Goal: Task Accomplishment & Management: Manage account settings

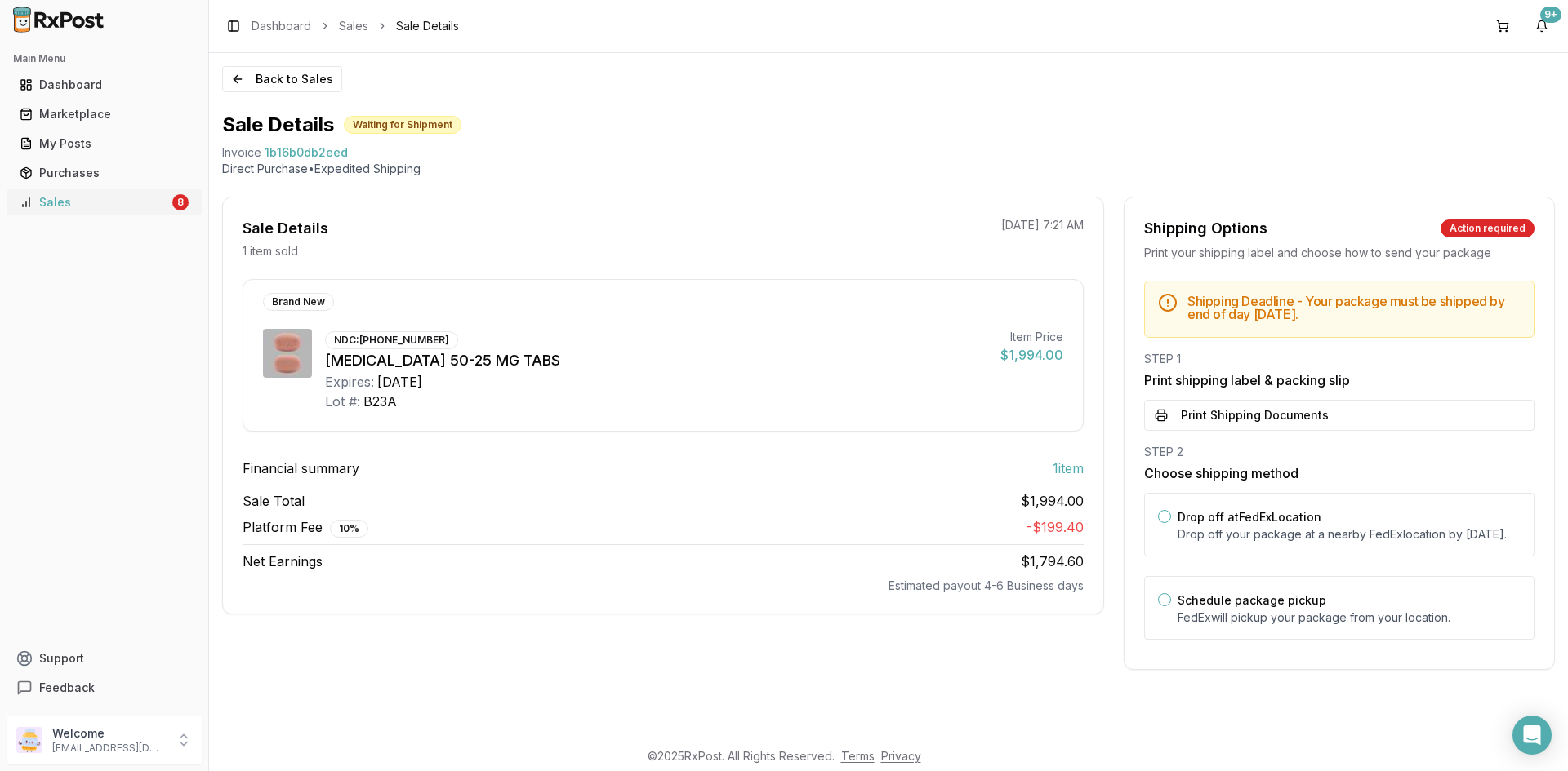
drag, startPoint x: 0, startPoint y: 0, endPoint x: 142, endPoint y: 204, distance: 248.6
click at [142, 204] on div "Sales" at bounding box center [94, 202] width 149 height 16
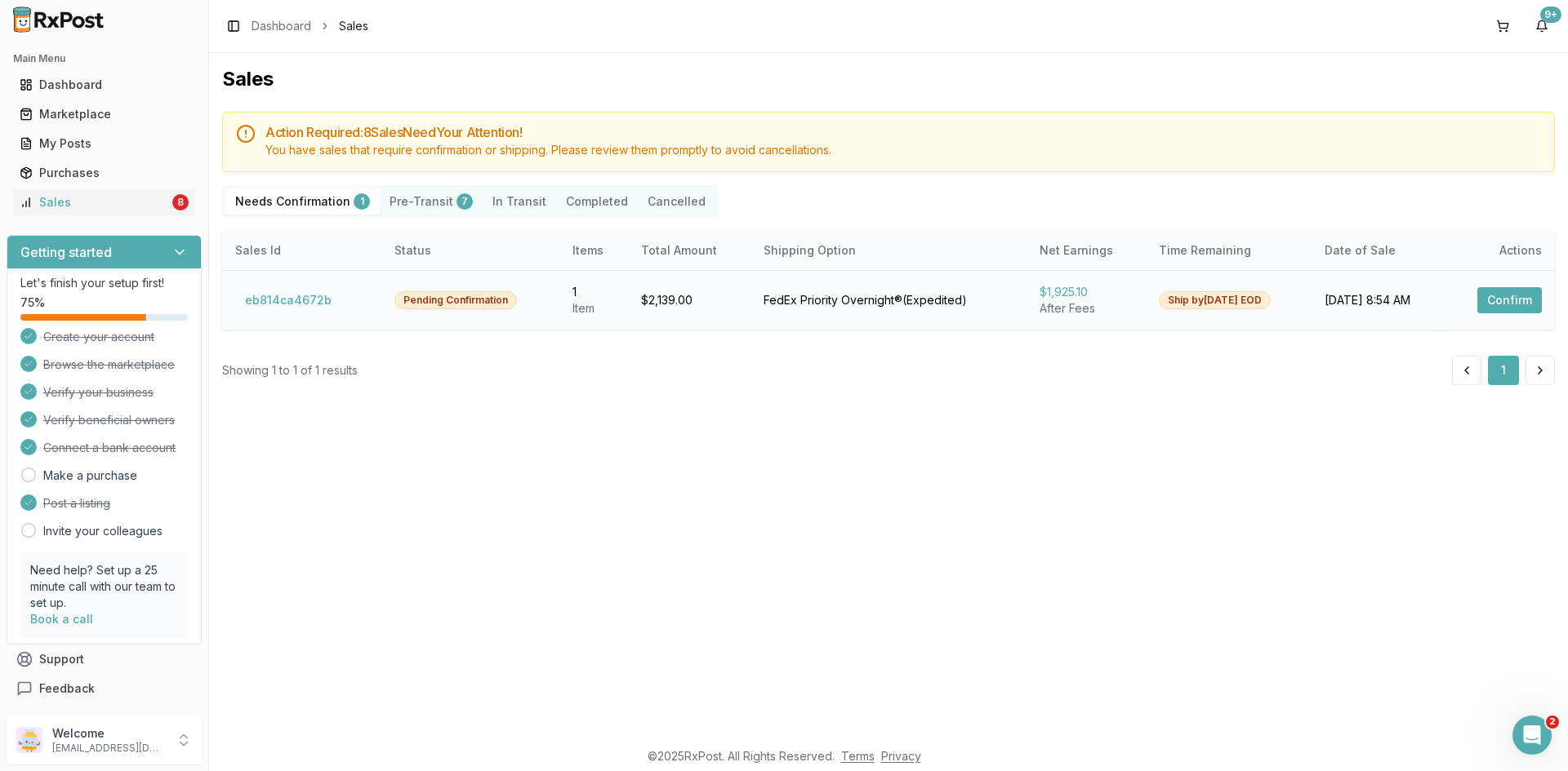
click at [1511, 306] on button "Confirm" at bounding box center [1509, 300] width 65 height 26
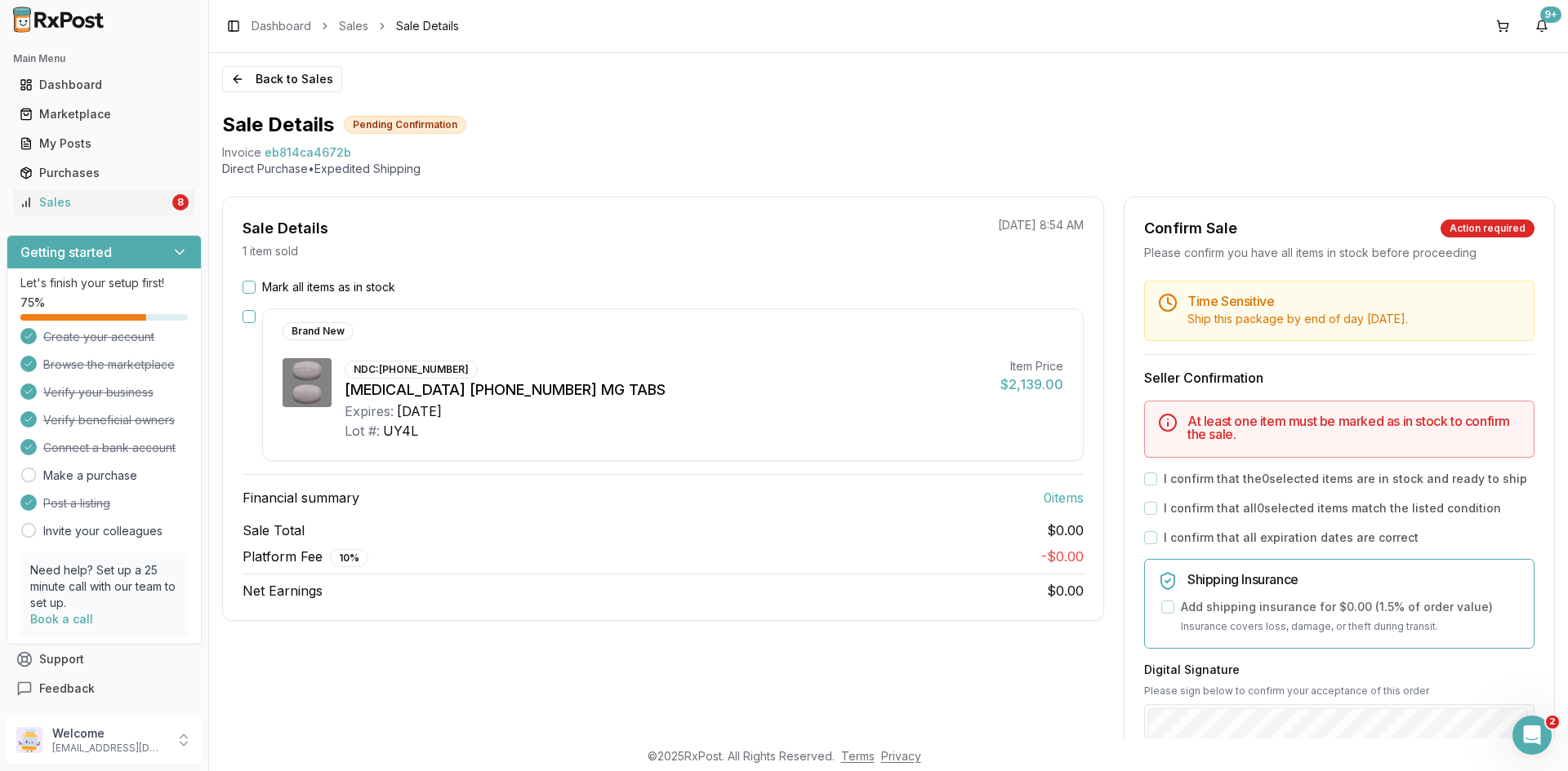
click at [289, 147] on span "eb814ca4672b" at bounding box center [308, 152] width 87 height 16
copy span "eb814ca4672b"
click at [1537, 718] on div "Open Intercom Messenger" at bounding box center [1529, 733] width 54 height 54
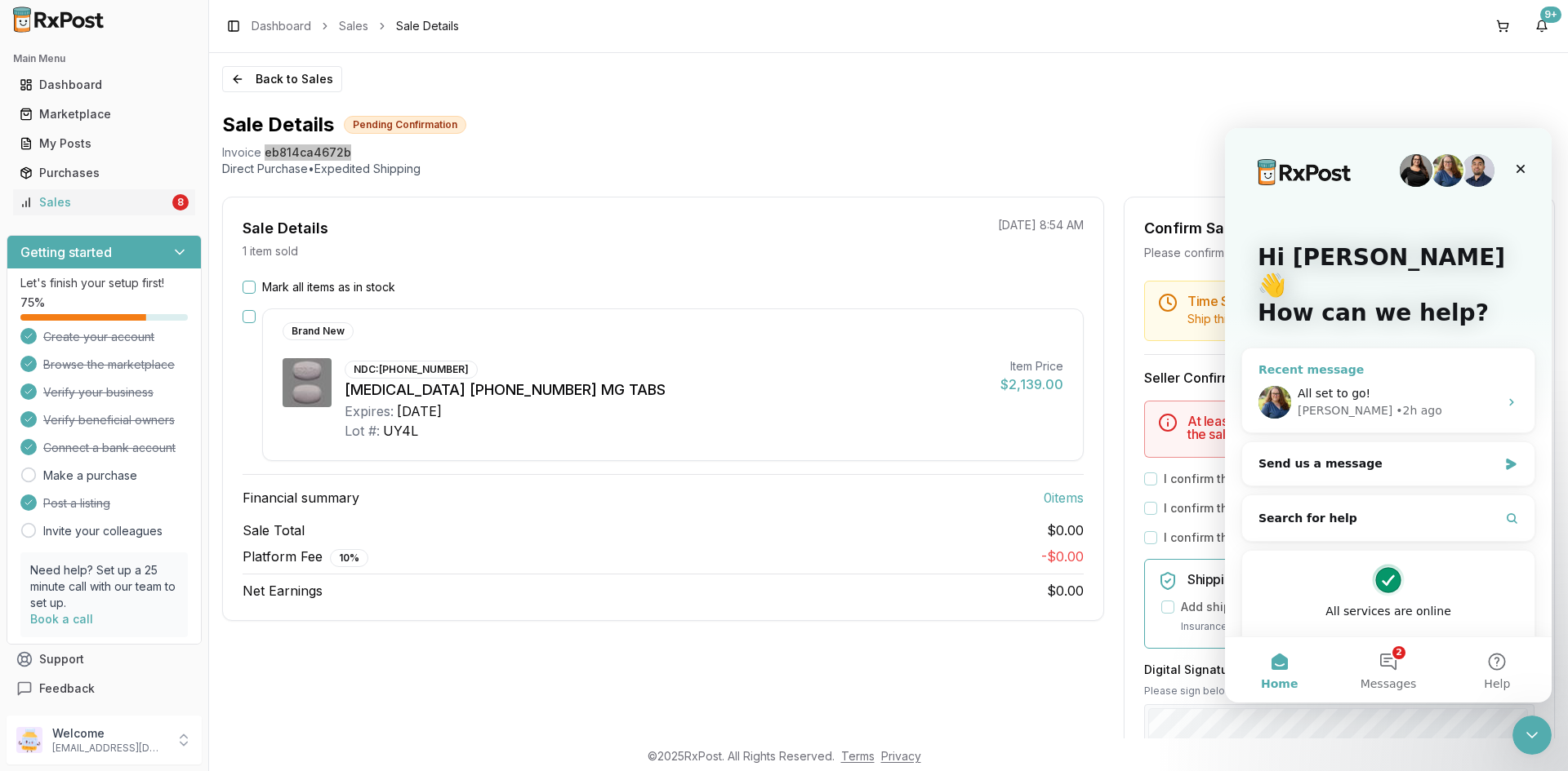
click at [1454, 403] on div "Bobbie • 2h ago" at bounding box center [1398, 412] width 201 height 17
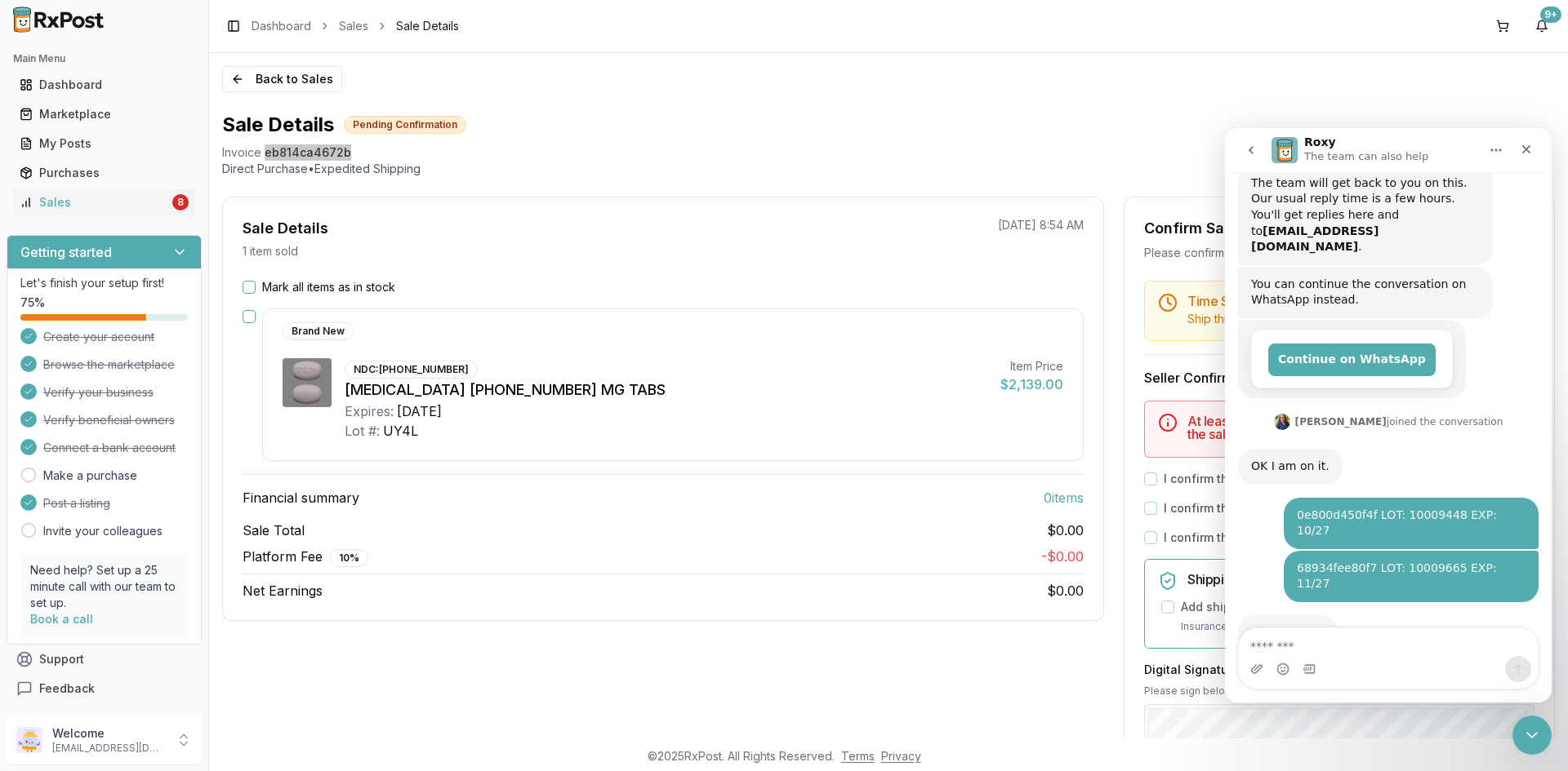
scroll to position [168, 0]
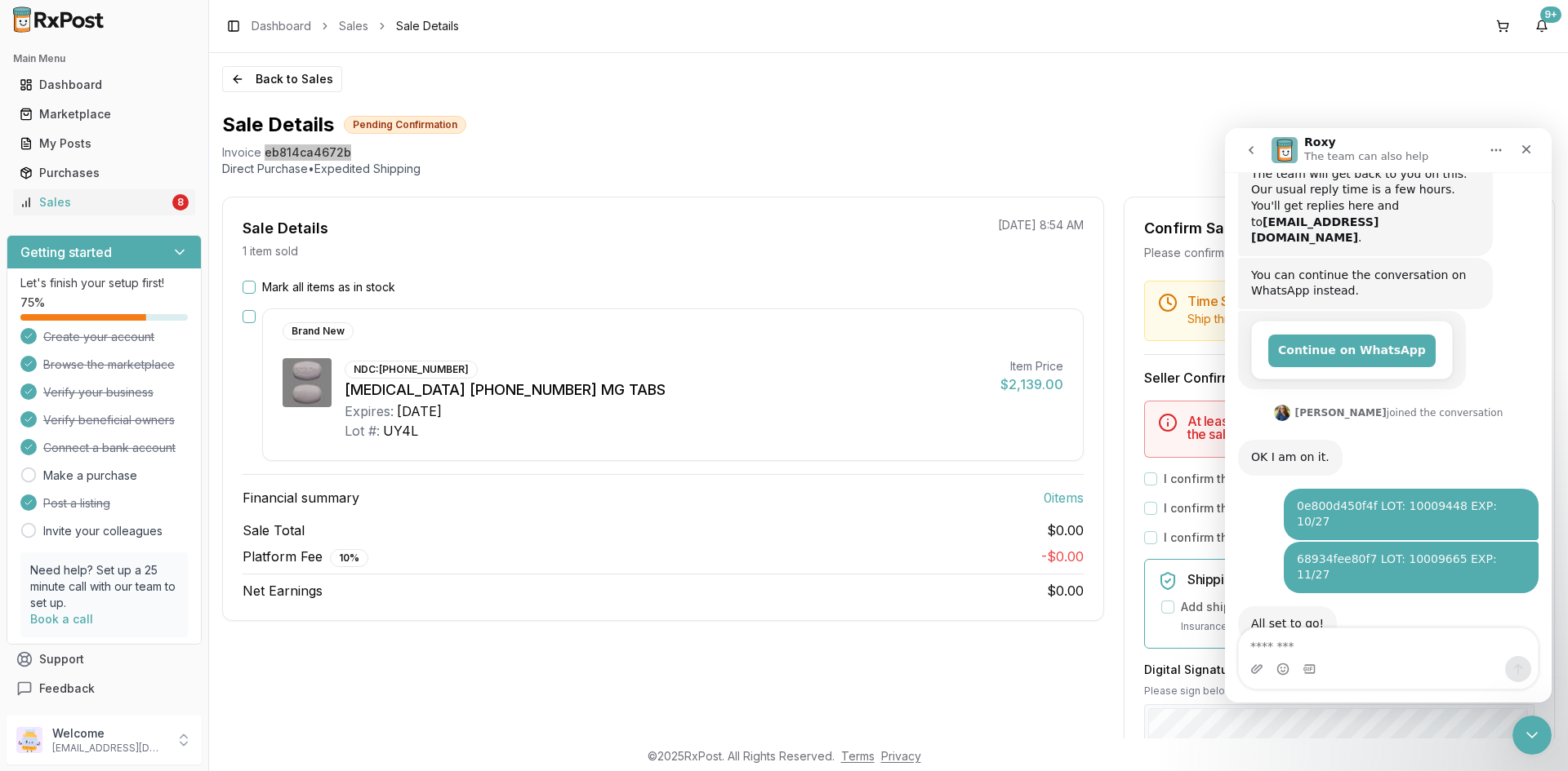
click at [1302, 638] on textarea "Message…" at bounding box center [1389, 642] width 299 height 28
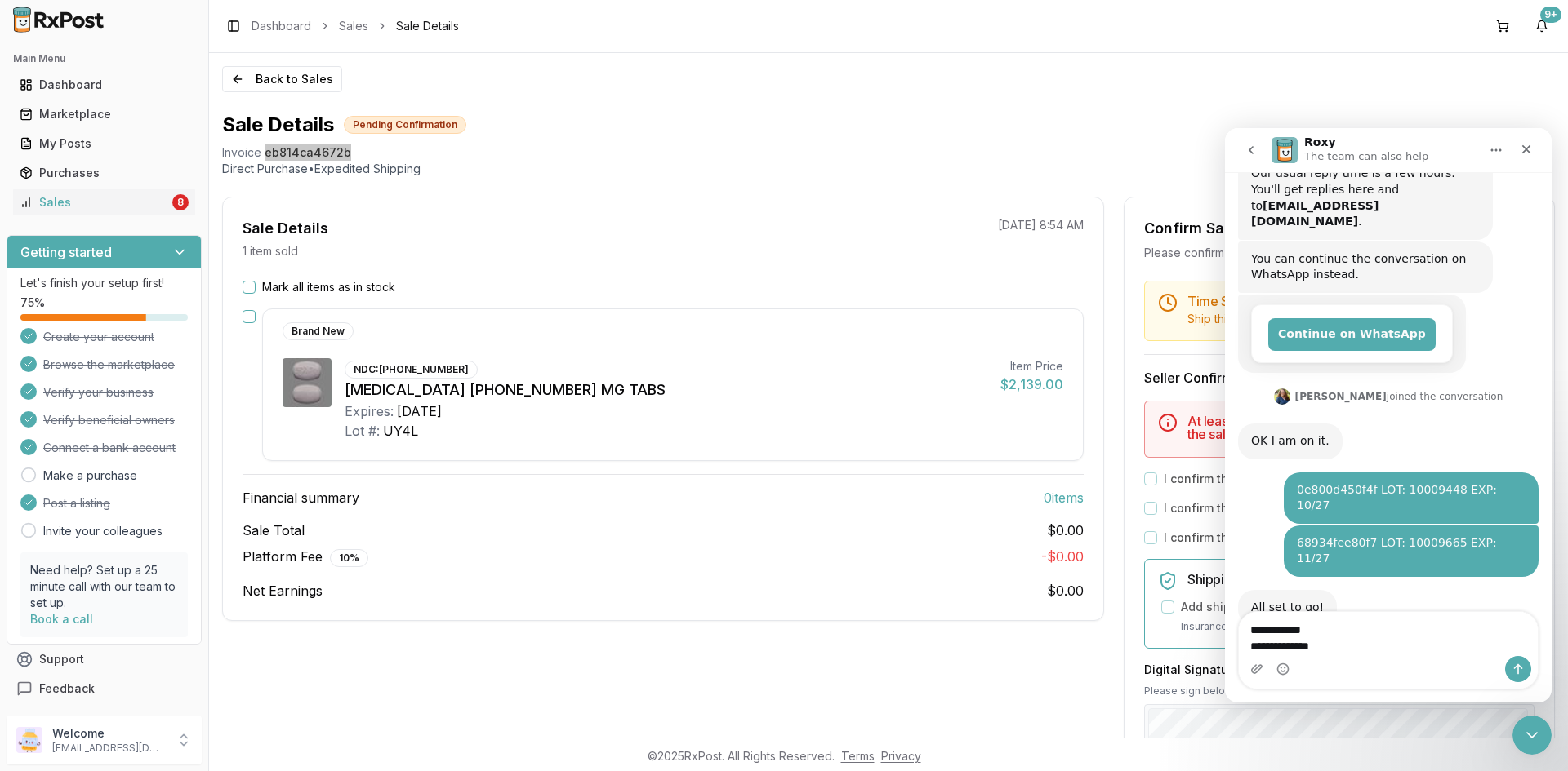
scroll to position [216, 0]
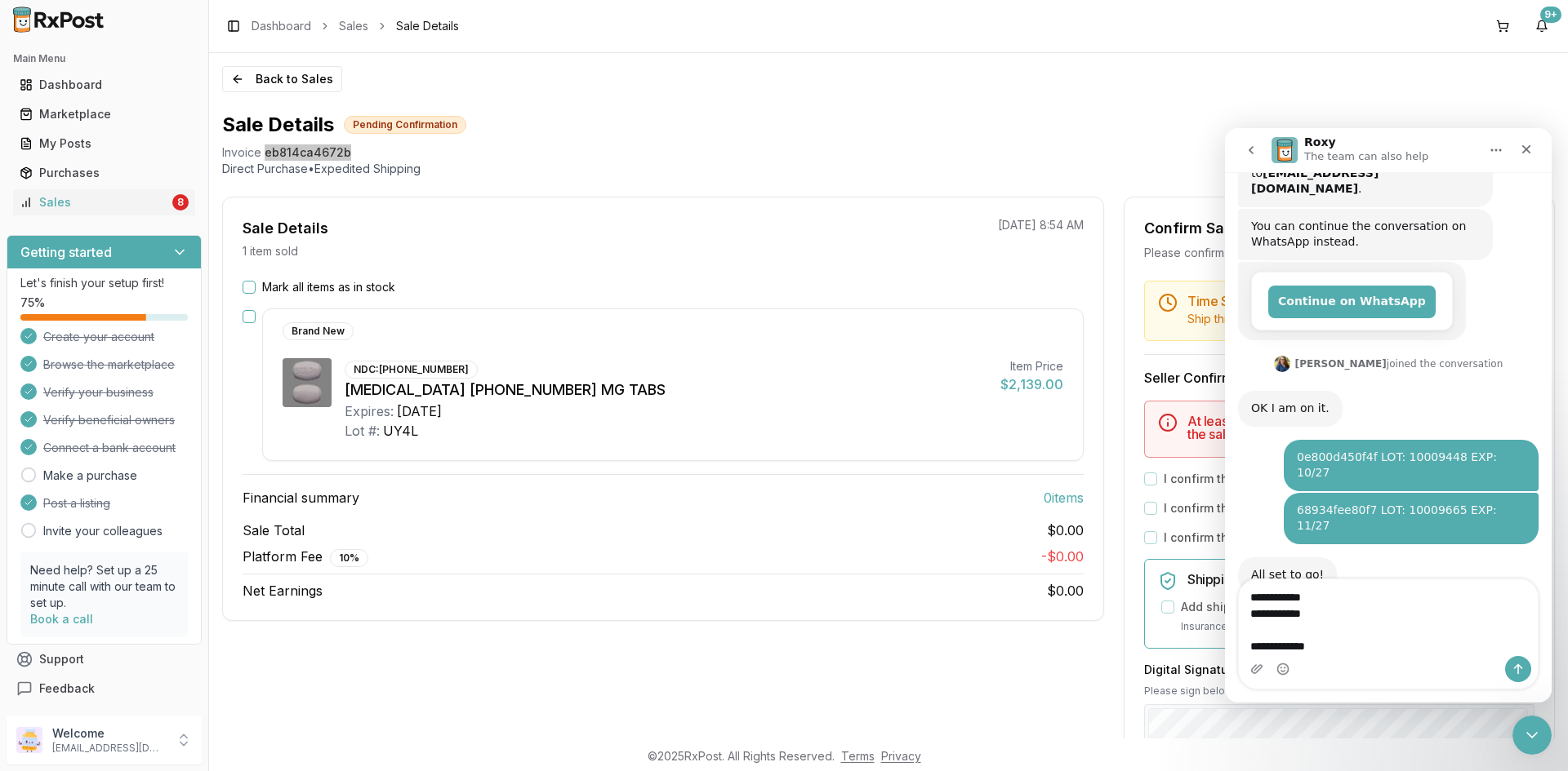
type textarea "**********"
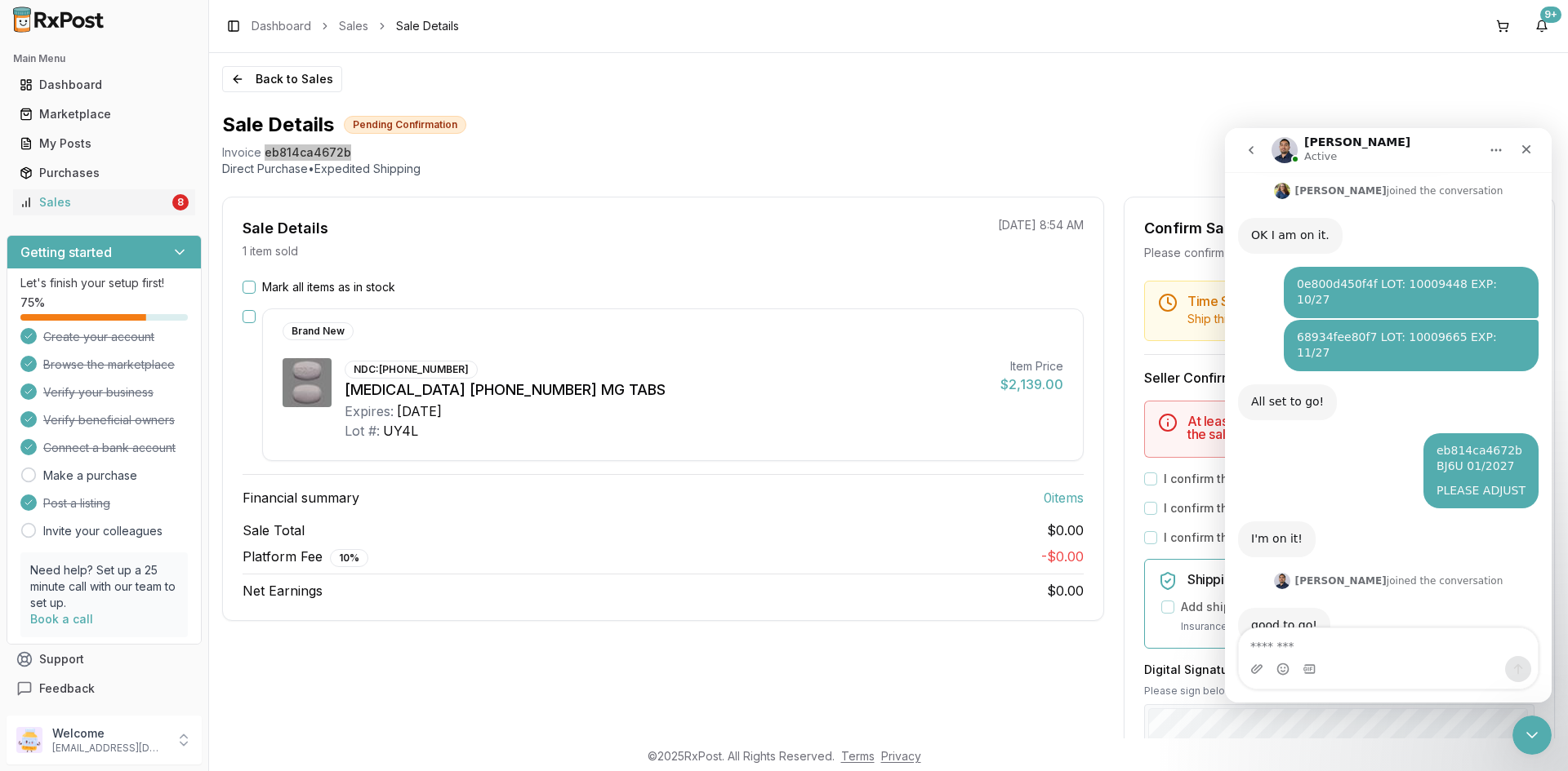
scroll to position [391, 0]
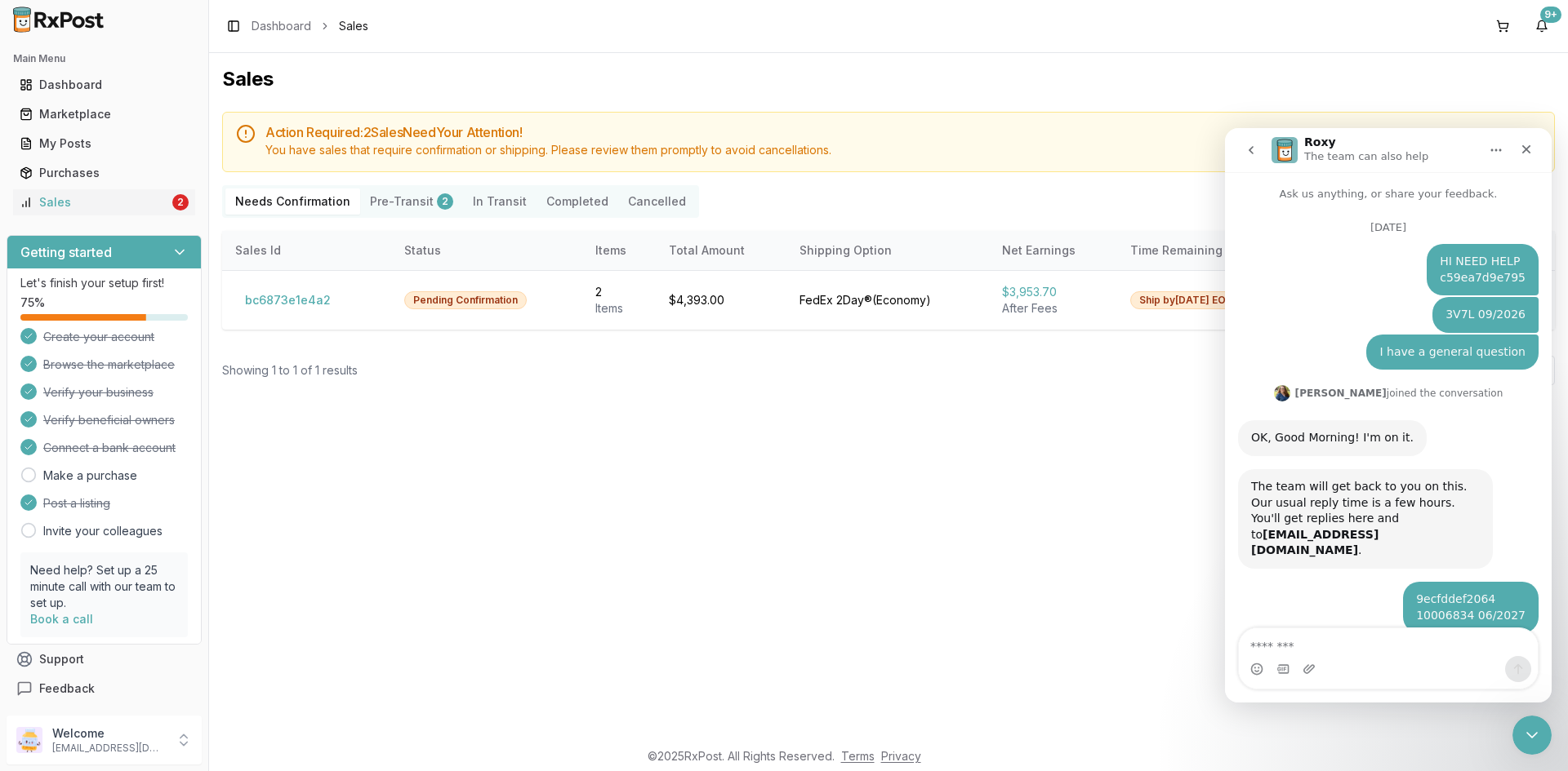
scroll to position [3, 0]
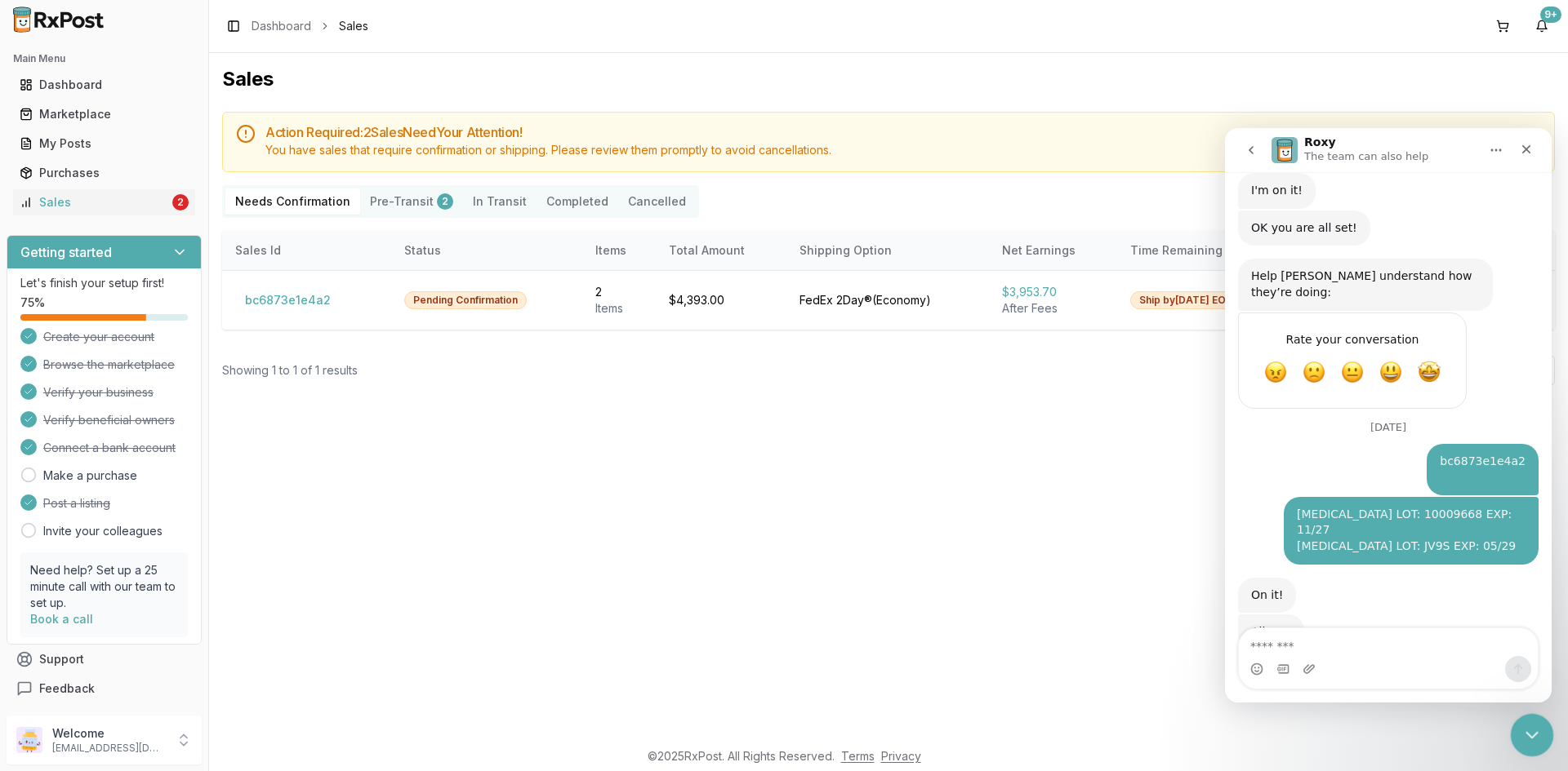
click at [1531, 733] on icon "Close Intercom Messenger" at bounding box center [1530, 732] width 12 height 7
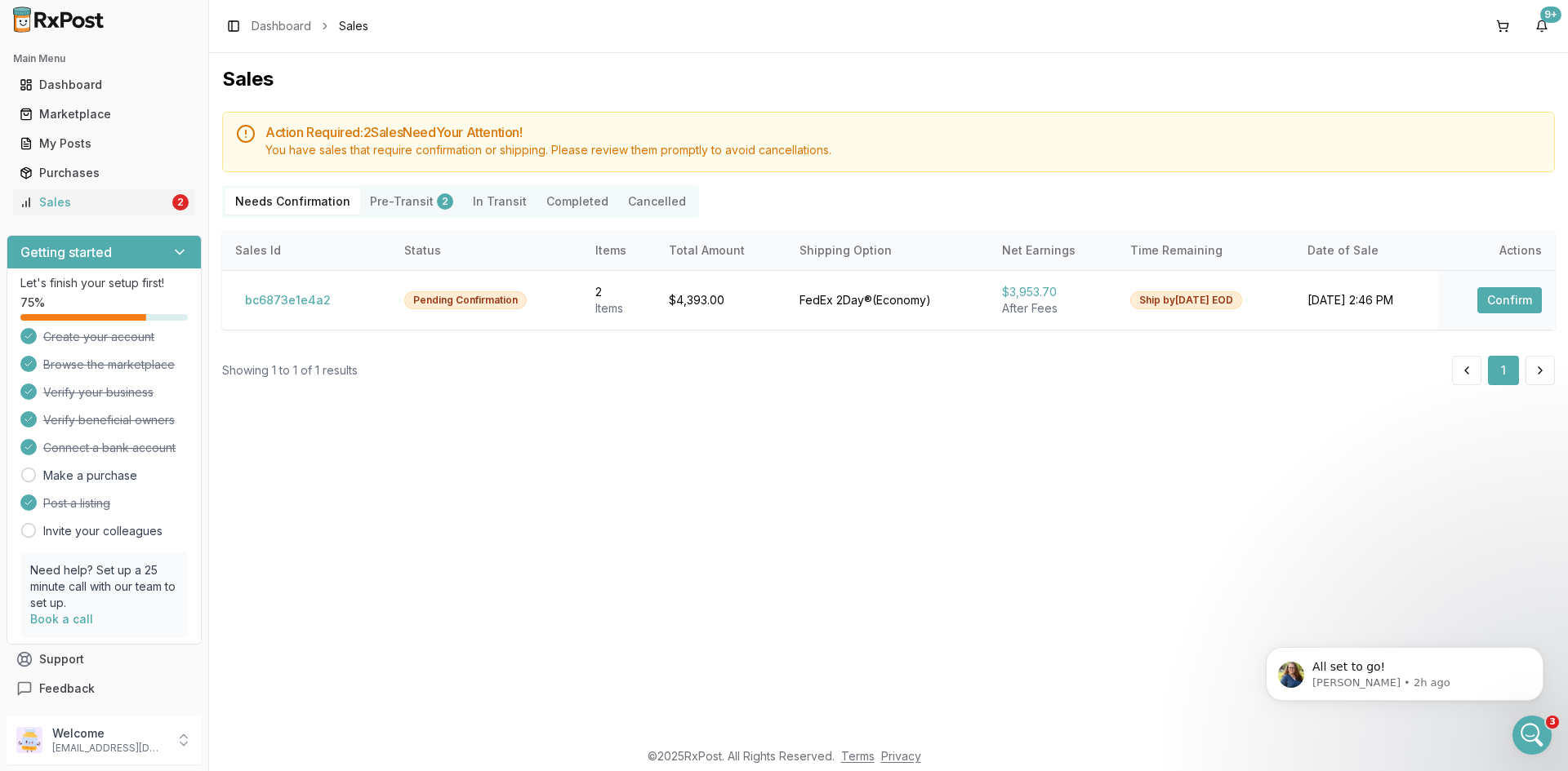
scroll to position [0, 0]
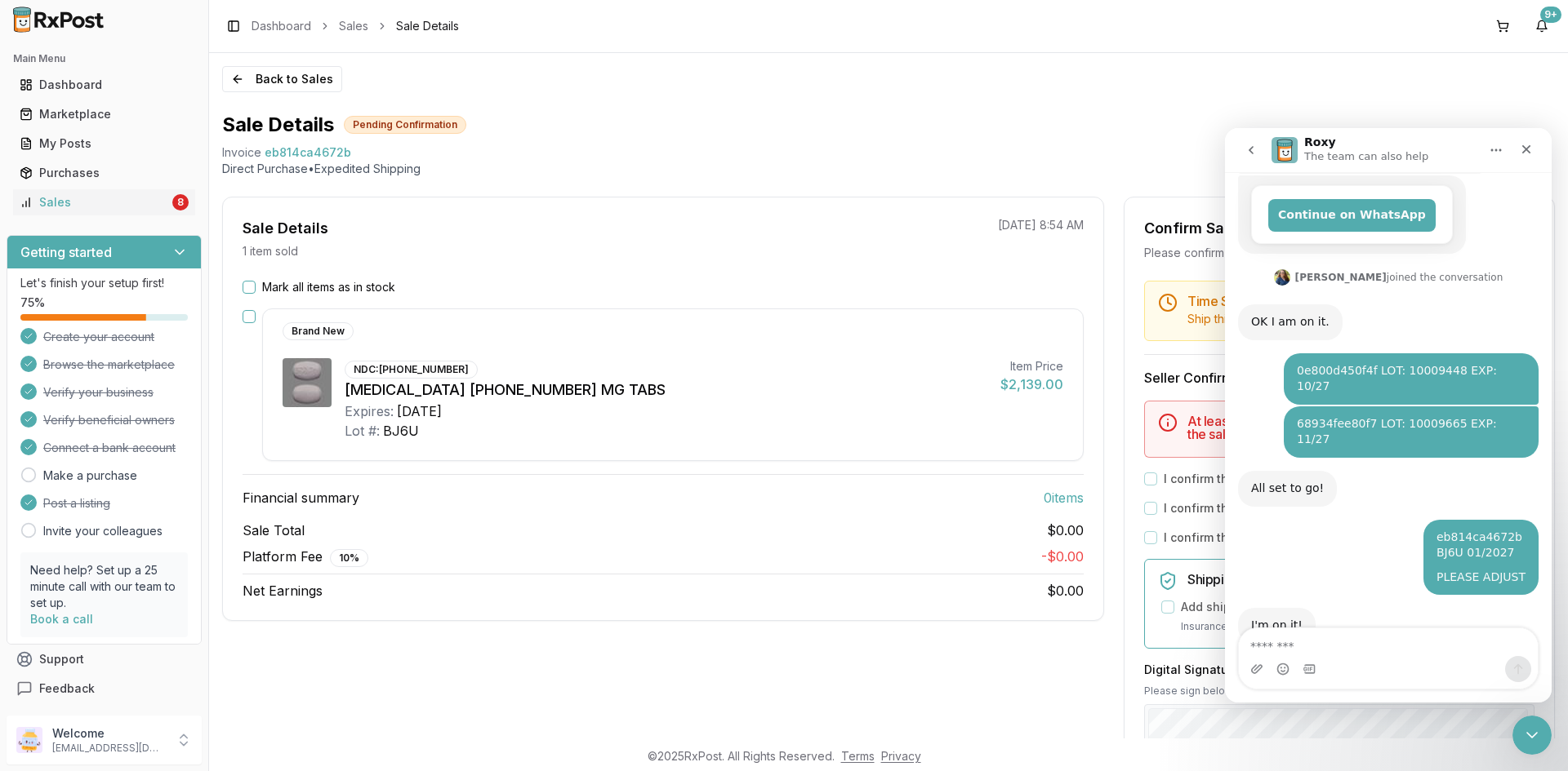
scroll to position [391, 0]
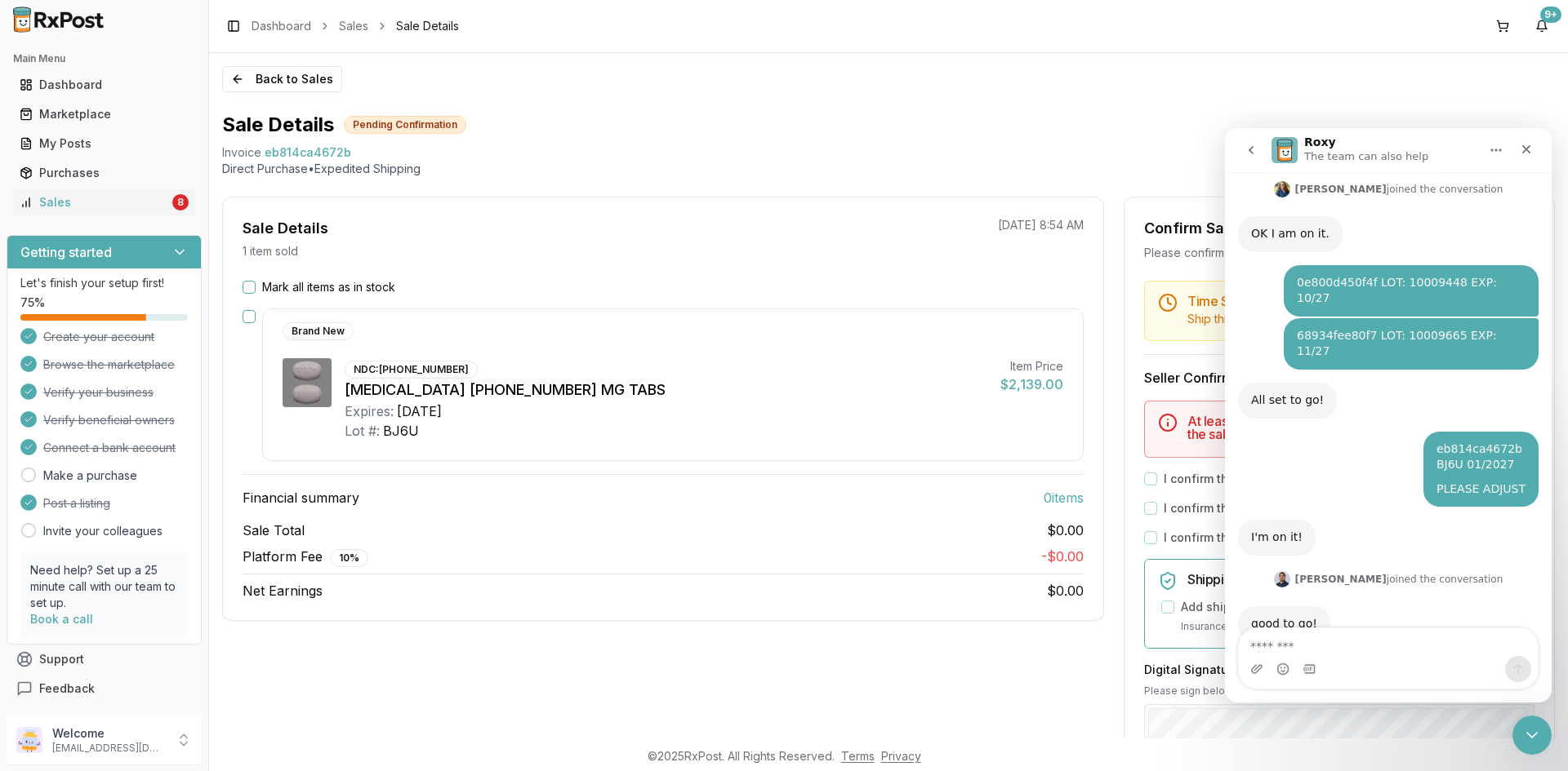
click at [248, 292] on button "Mark all items as in stock" at bounding box center [250, 287] width 14 height 13
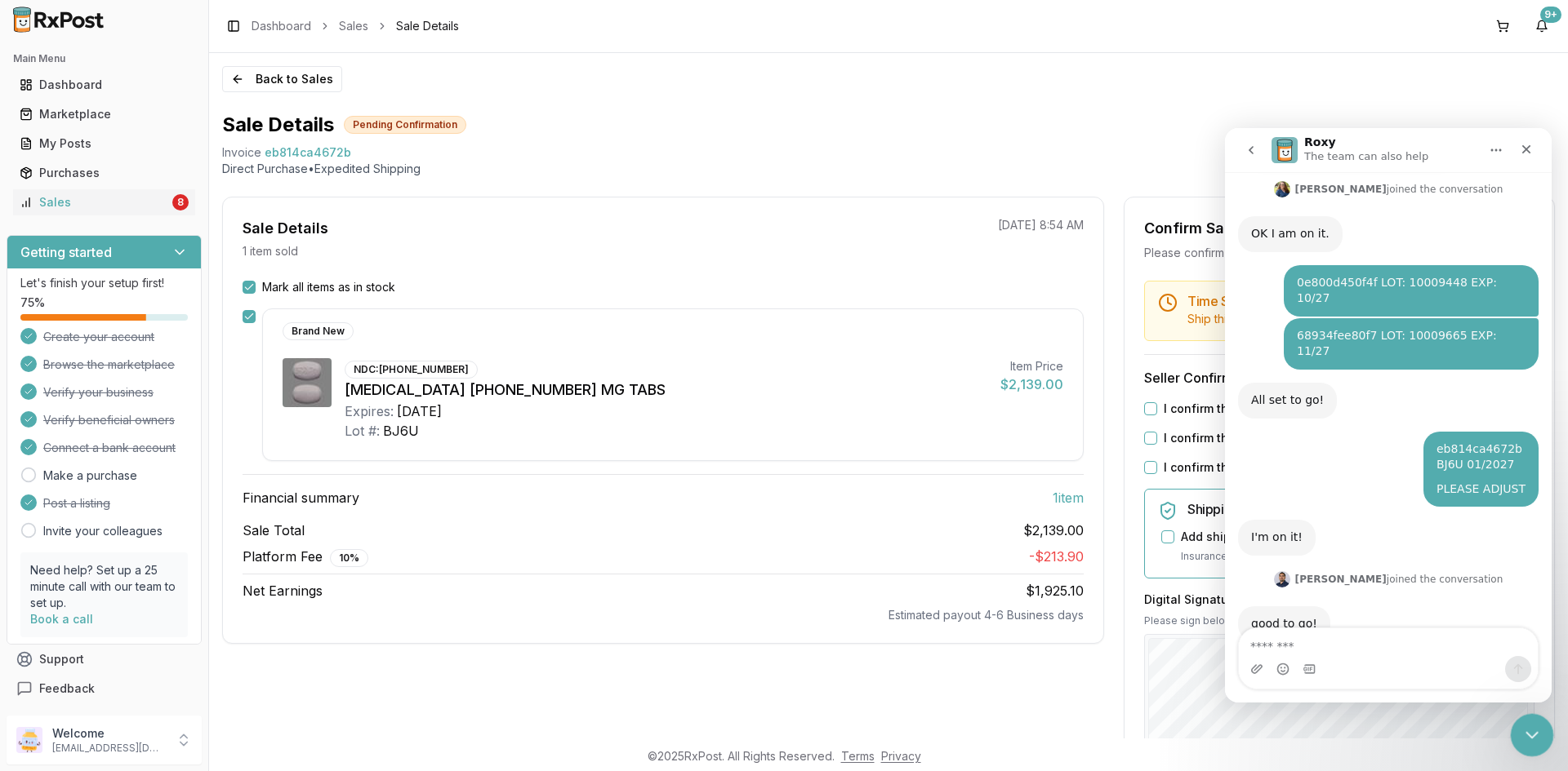
click at [1550, 735] on html at bounding box center [1529, 732] width 40 height 40
click at [1540, 723] on div "Close Intercom Messenger" at bounding box center [1529, 732] width 40 height 40
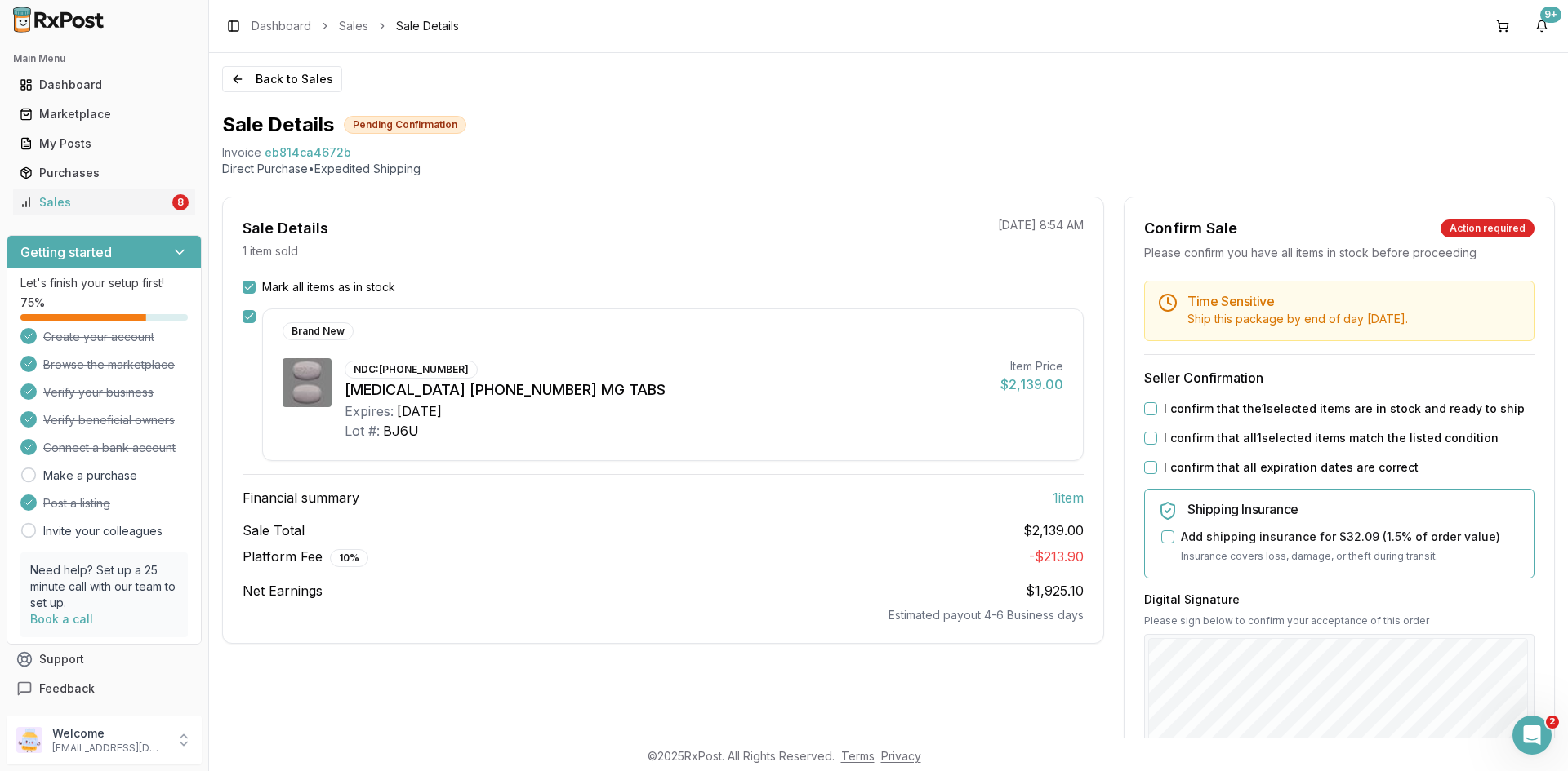
click at [1145, 410] on button "I confirm that the 1 selected items are in stock and ready to ship" at bounding box center [1151, 410] width 14 height 13
click at [1149, 439] on button "I confirm that all 1 selected items match the listed condition" at bounding box center [1151, 439] width 14 height 13
click at [1146, 474] on div "I confirm that all expiration dates are correct" at bounding box center [1339, 467] width 391 height 16
click at [1145, 466] on button "I confirm that all expiration dates are correct" at bounding box center [1151, 468] width 14 height 13
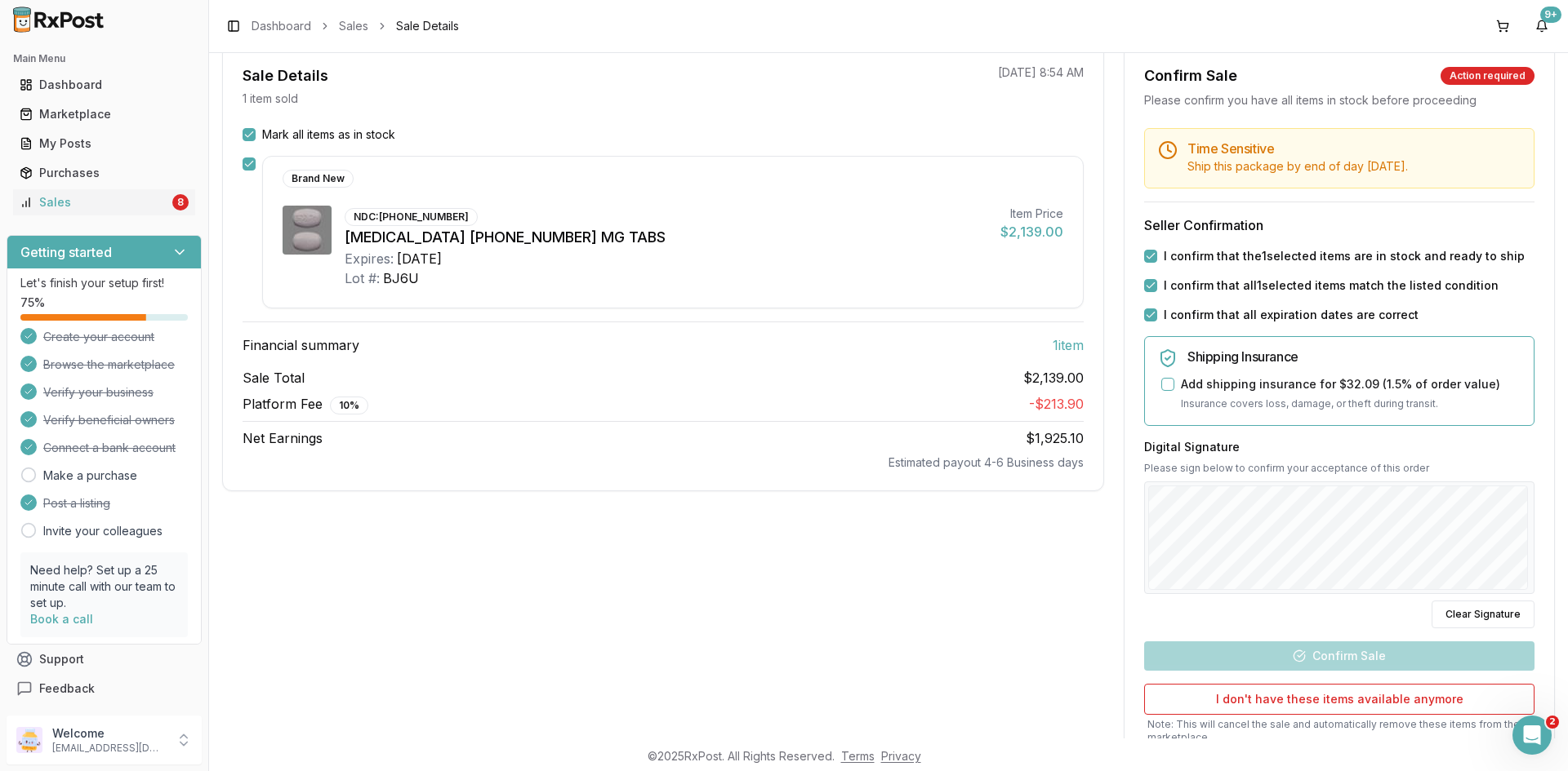
scroll to position [279, 0]
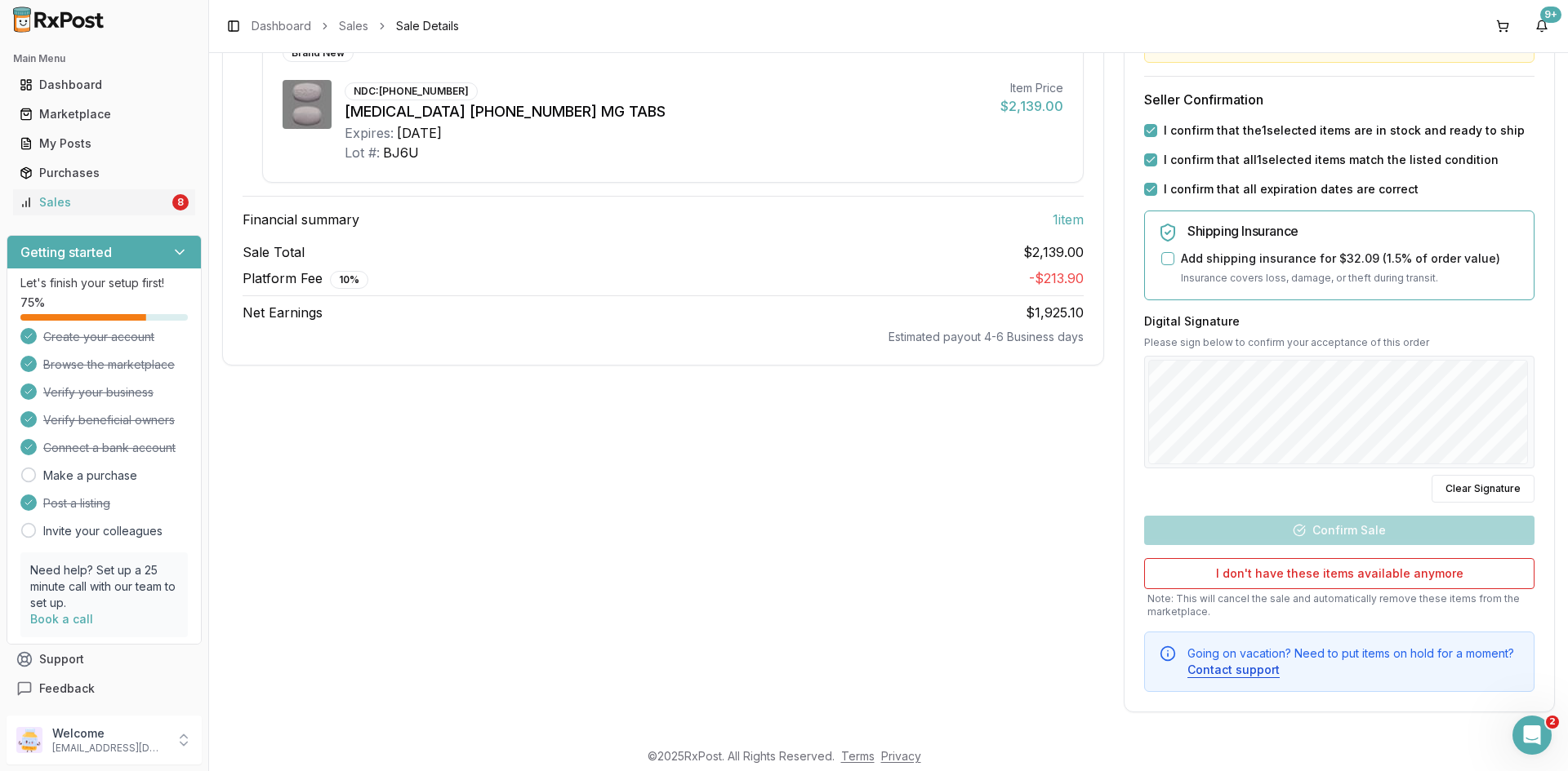
click at [1327, 518] on div "Time Sensitive Ship this package by end of day Wednesday, October 1st . Seller …" at bounding box center [1339, 348] width 430 height 690
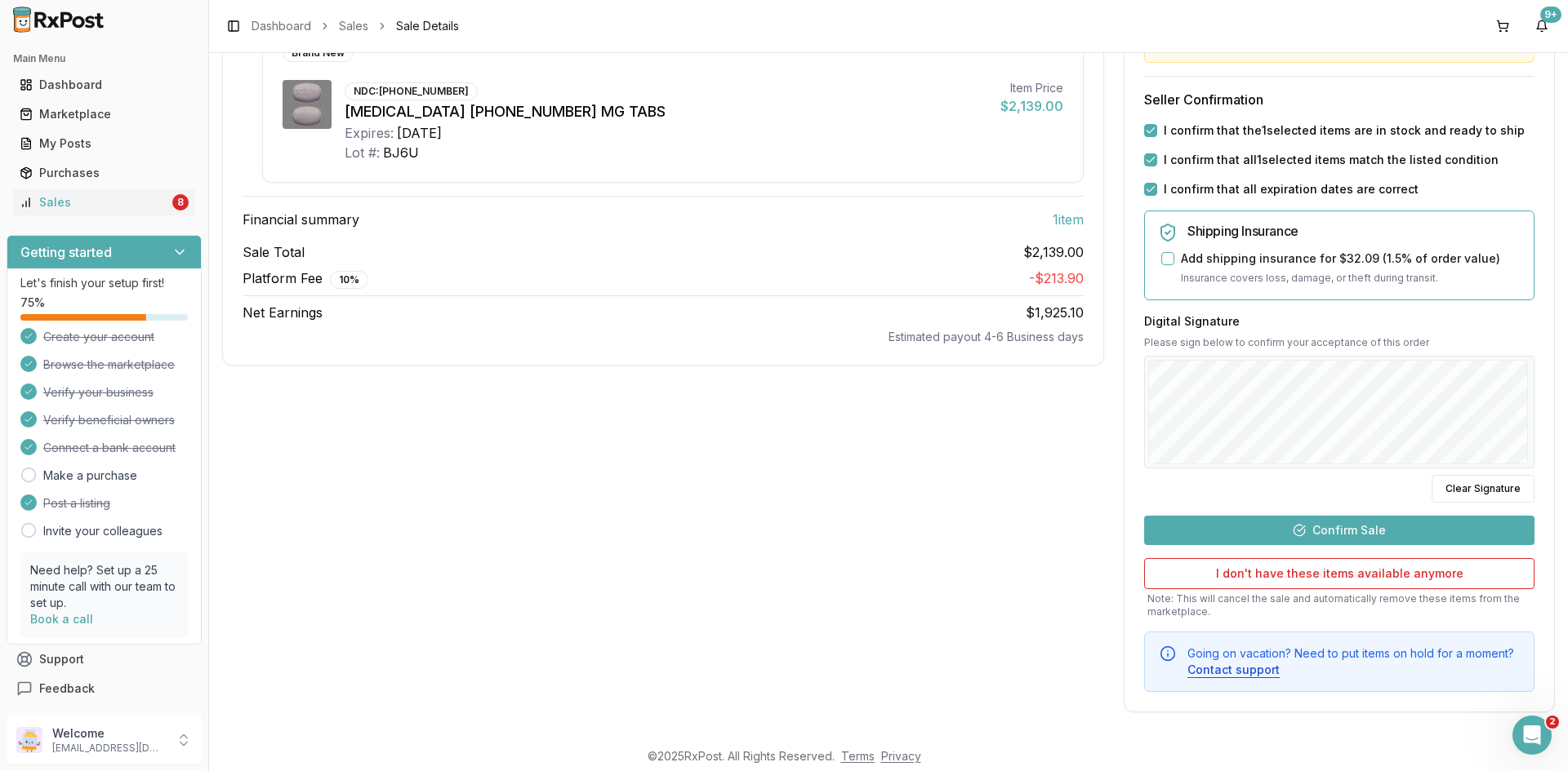
click at [1427, 299] on div "Time Sensitive Ship this package by end of day Wednesday, October 1st . Seller …" at bounding box center [1339, 348] width 430 height 690
click at [1311, 527] on button "Confirm Sale" at bounding box center [1339, 530] width 391 height 29
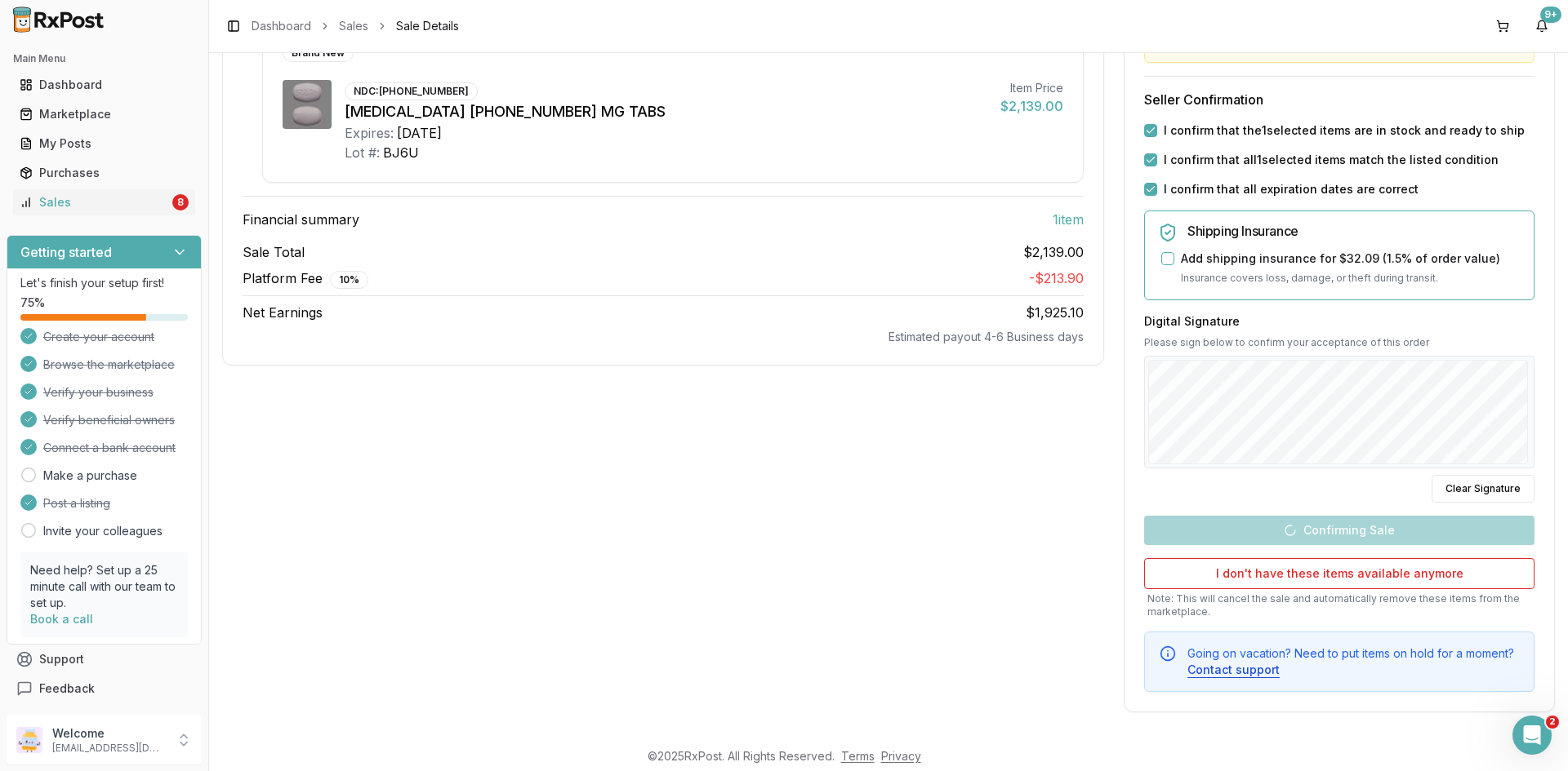
scroll to position [0, 0]
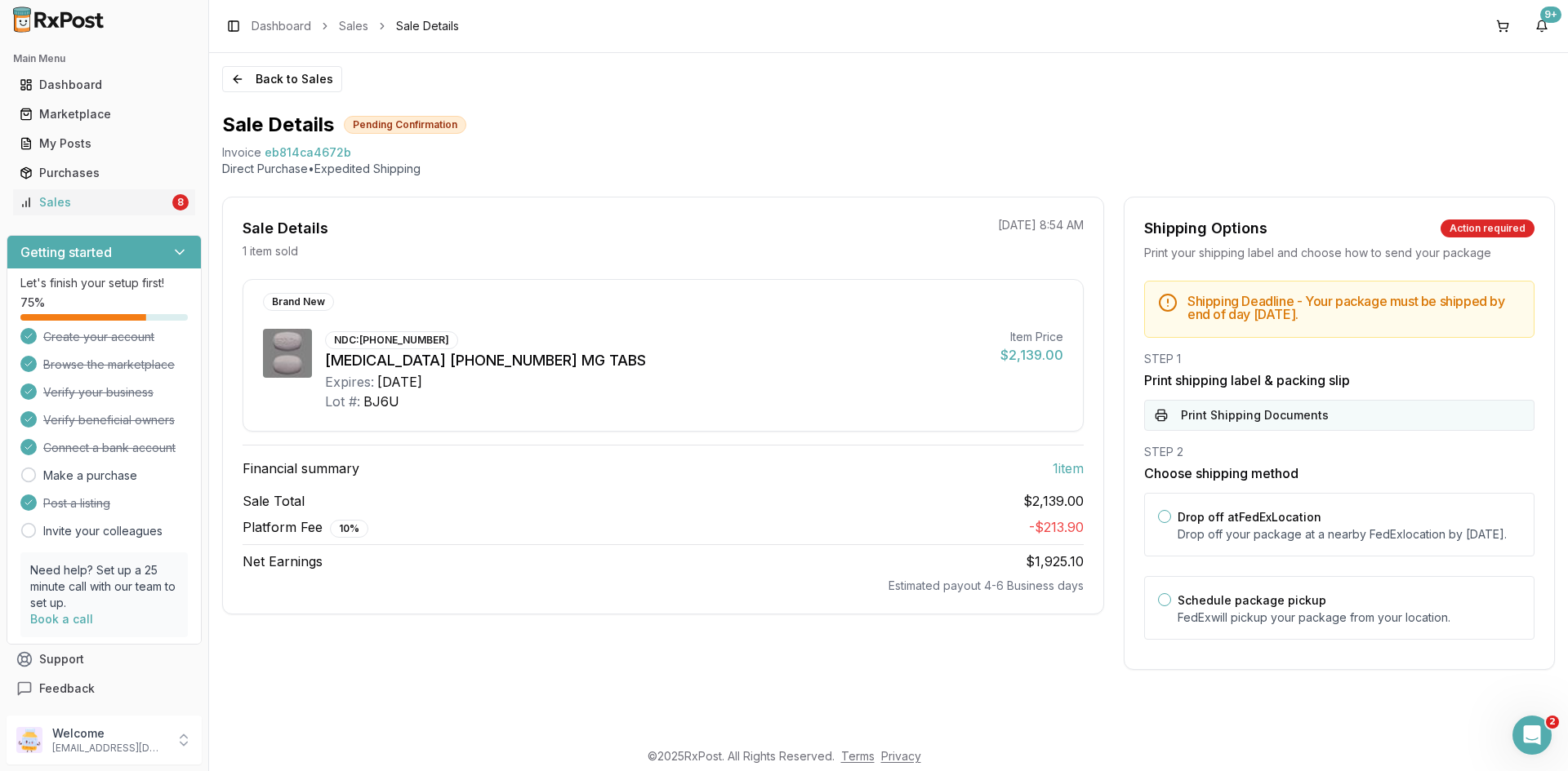
click at [1168, 421] on button "Print Shipping Documents" at bounding box center [1339, 415] width 391 height 31
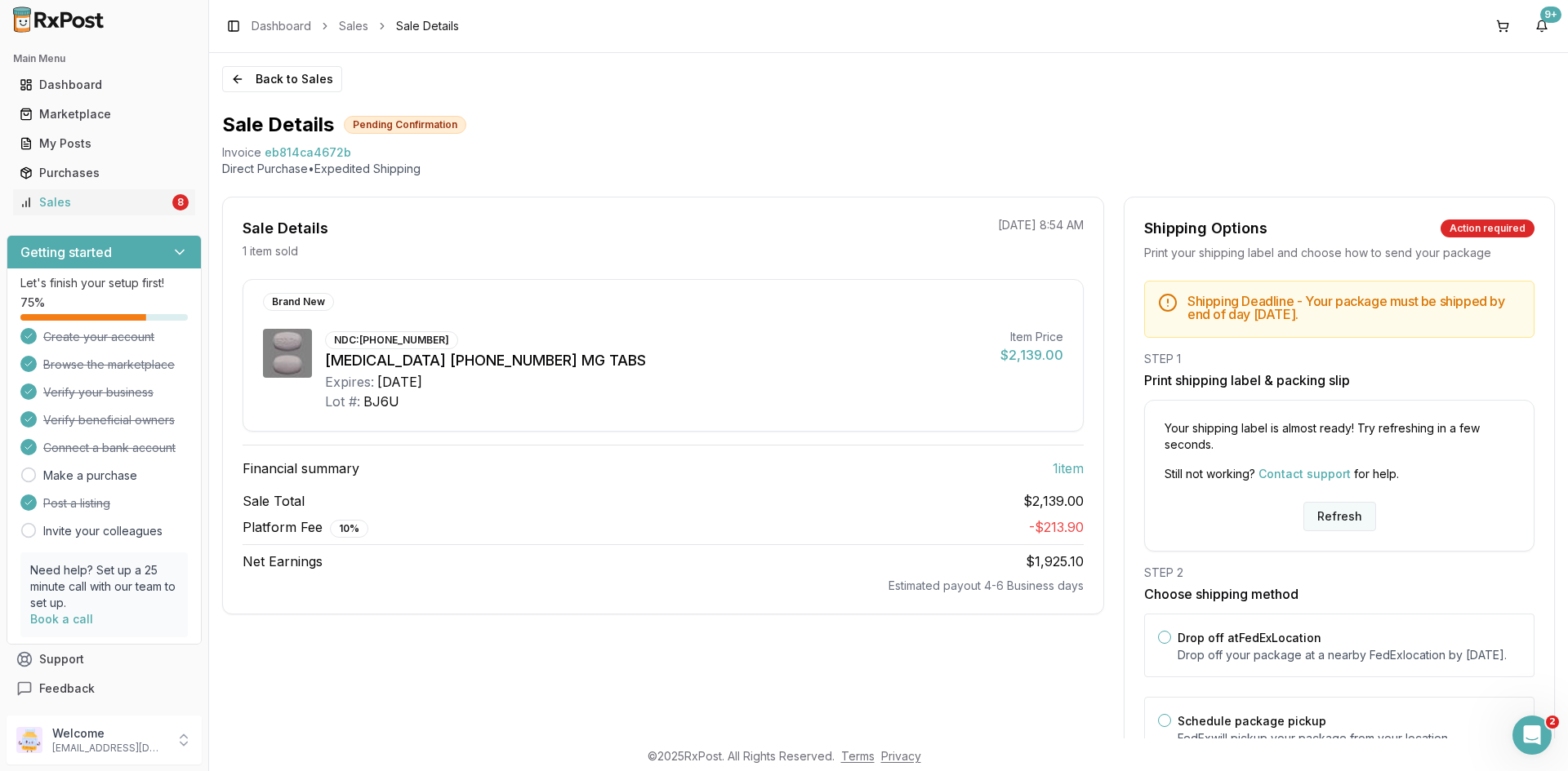
click at [1338, 514] on button "Refresh" at bounding box center [1339, 517] width 72 height 29
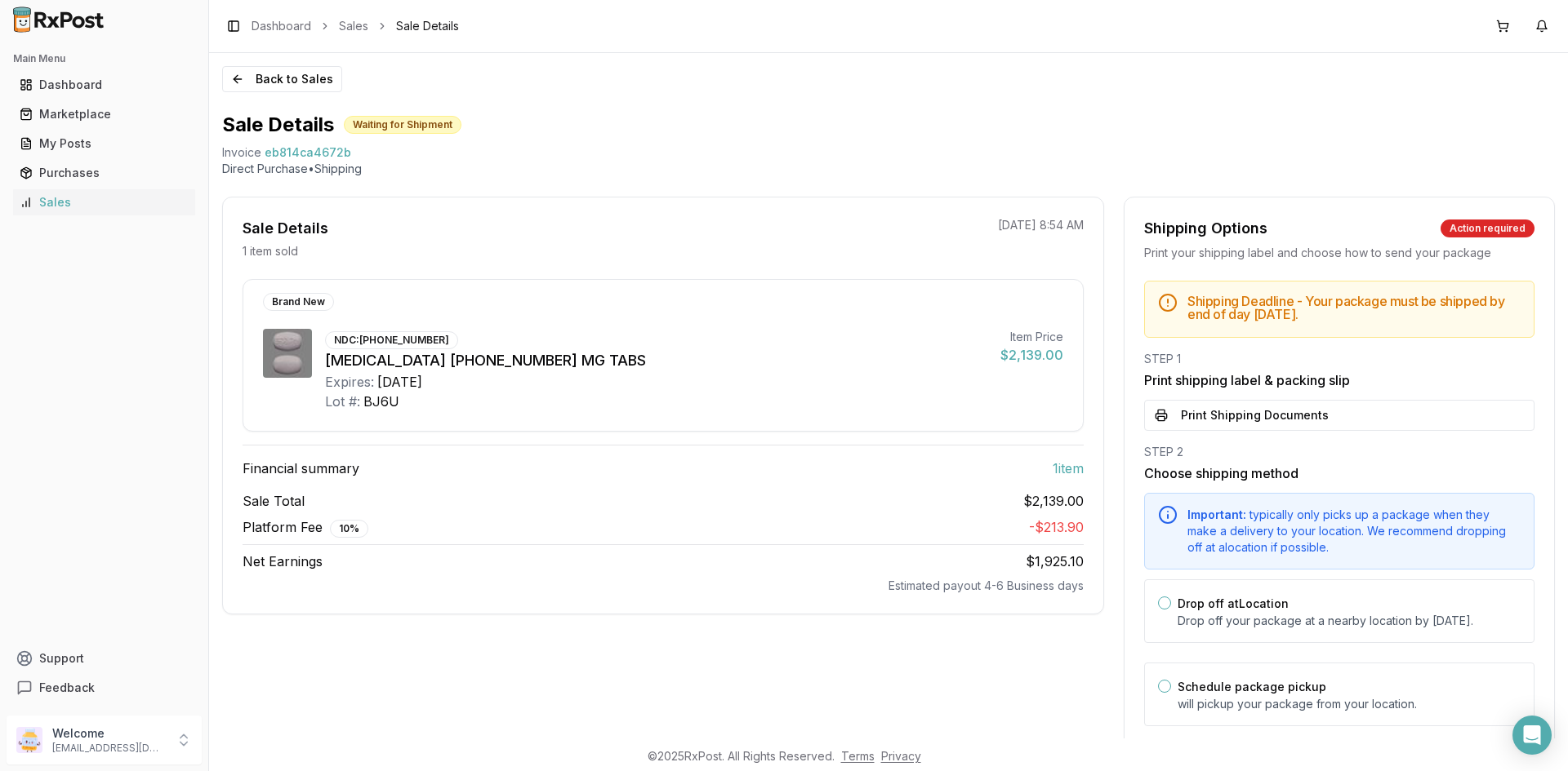
click at [1246, 429] on button "Print Shipping Documents" at bounding box center [1339, 415] width 391 height 31
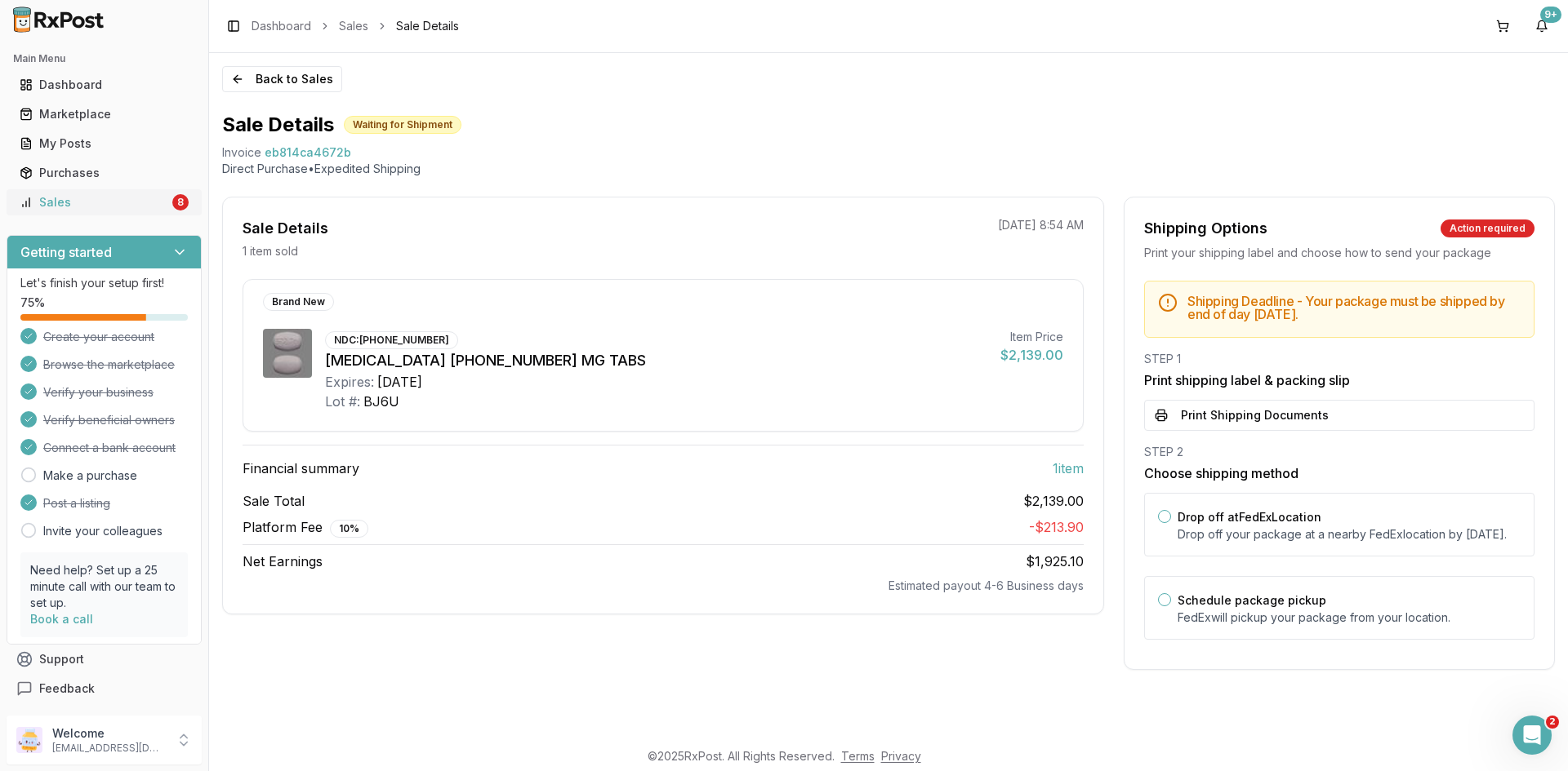
click at [153, 211] on link "Sales 8" at bounding box center [104, 202] width 182 height 29
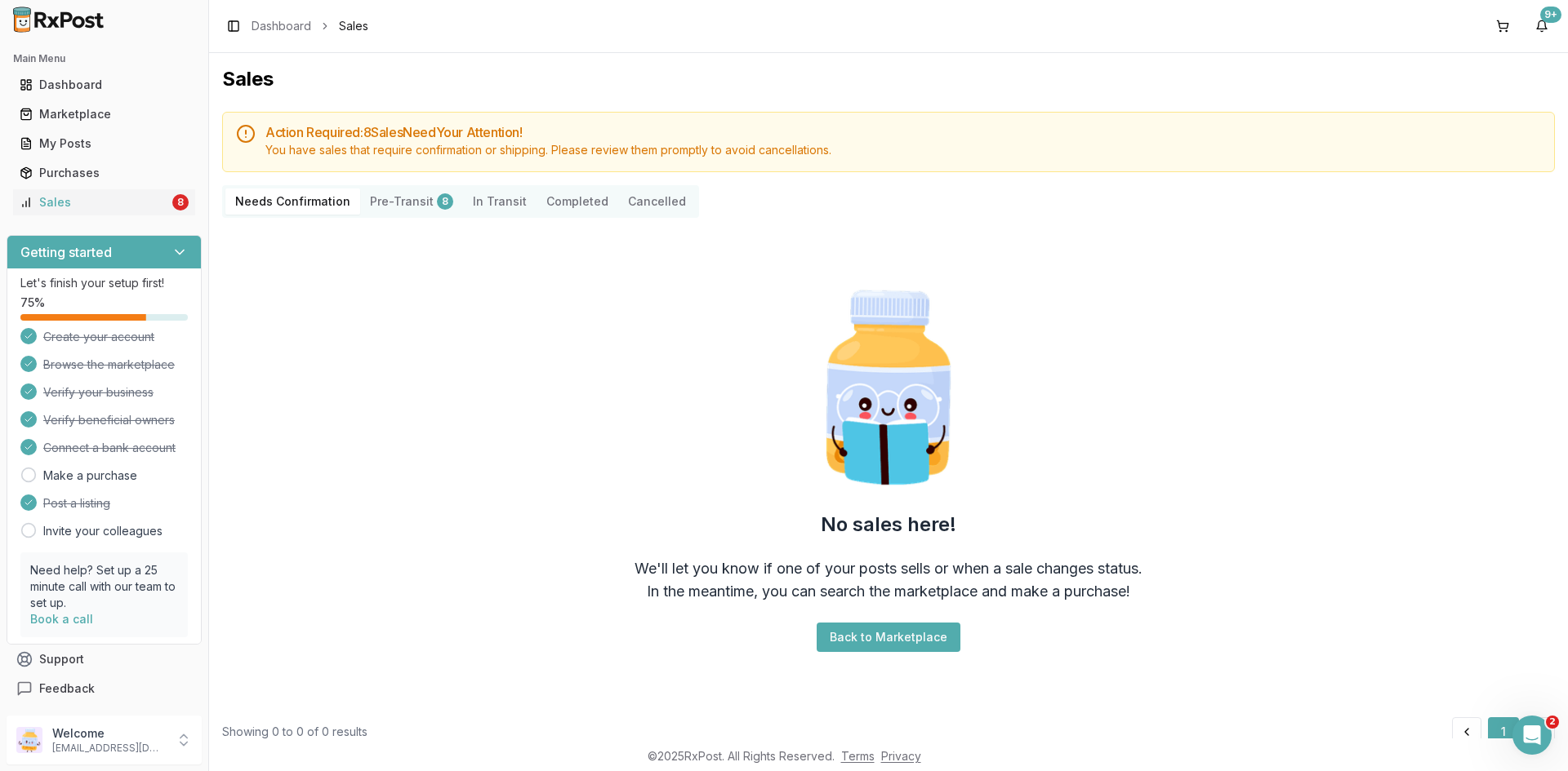
click at [387, 200] on button "Pre-Transit 8" at bounding box center [412, 201] width 103 height 26
